Goal: Go to known website: Go to known website

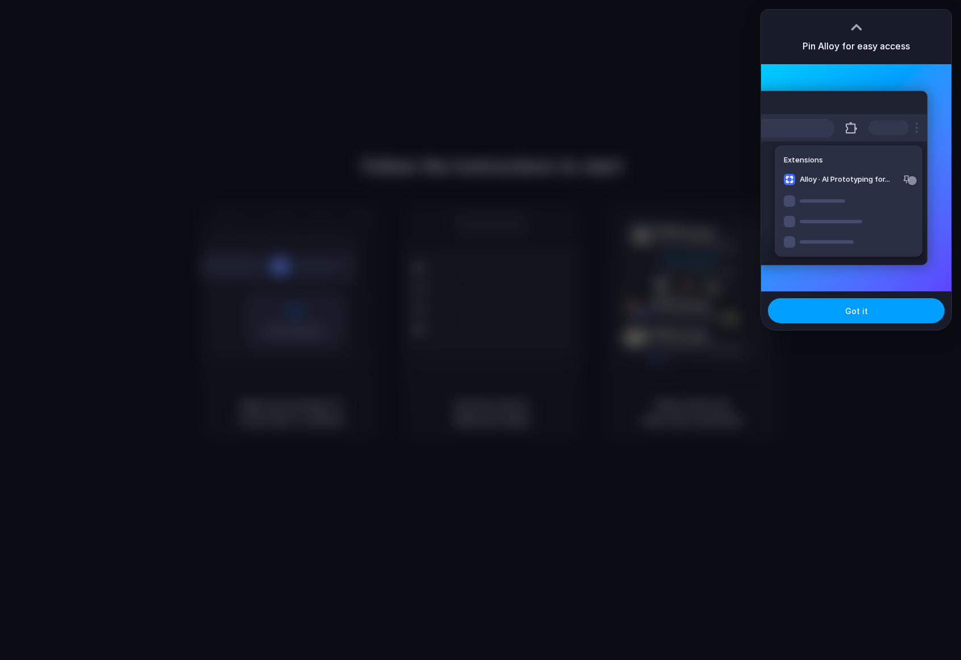
click at [850, 312] on span "Got it" at bounding box center [856, 311] width 23 height 12
